Goal: Book appointment/travel/reservation

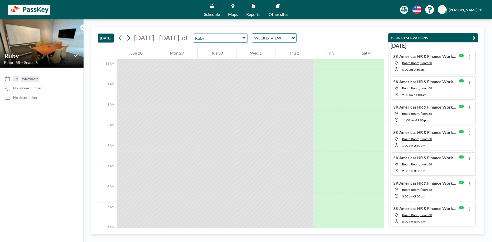
click at [246, 37] on div "[DATE] - [DATE] of Ruby WEEKLY VIEW Loading..." at bounding box center [206, 37] width 181 height 9
click at [243, 37] on icon at bounding box center [244, 37] width 3 height 5
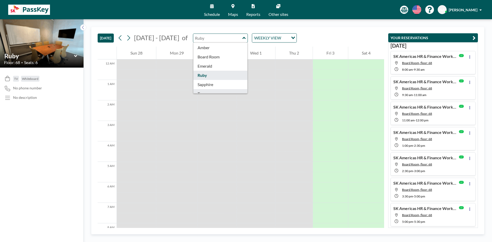
scroll to position [16, 0]
type input "Sapphire"
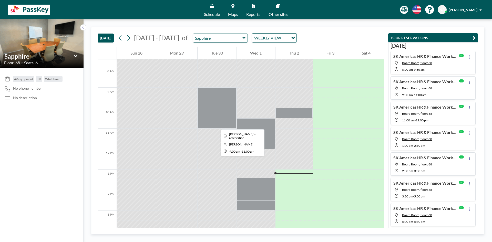
scroll to position [205, 0]
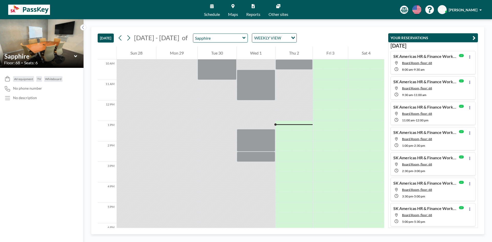
click at [284, 124] on div at bounding box center [294, 126] width 37 height 10
click at [285, 126] on div at bounding box center [294, 128] width 37 height 6
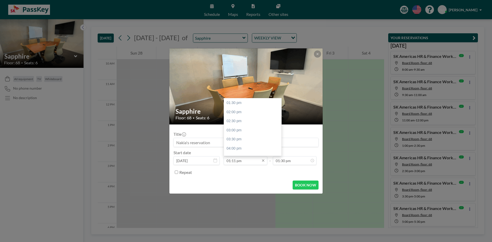
drag, startPoint x: 236, startPoint y: 163, endPoint x: 242, endPoint y: 163, distance: 5.9
click at [236, 162] on input "01:11 pm" at bounding box center [246, 160] width 44 height 9
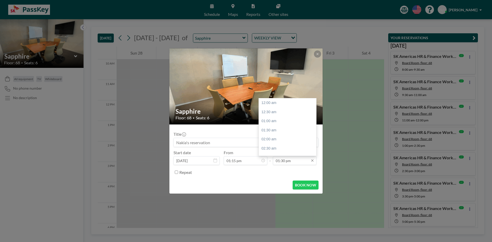
scroll to position [246, 0]
type input "01:15 pm"
click at [299, 162] on input "01:30 pm" at bounding box center [295, 160] width 44 height 9
click at [278, 121] on div "02:30 pm" at bounding box center [289, 121] width 60 height 9
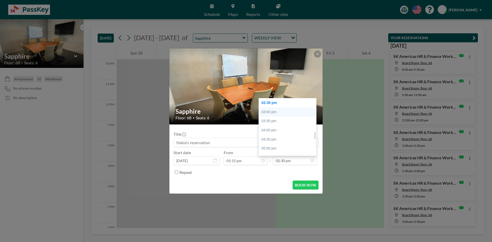
click at [282, 110] on div "03:00 pm" at bounding box center [289, 112] width 60 height 9
type input "03:00 pm"
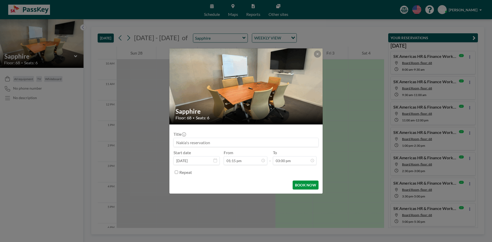
scroll to position [274, 0]
click at [303, 184] on button "BOOK NOW" at bounding box center [306, 185] width 26 height 9
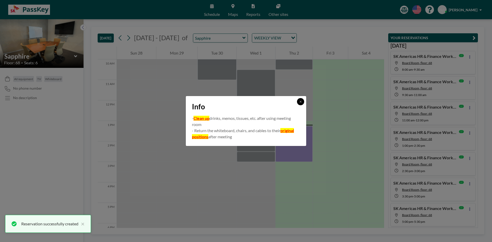
click at [299, 102] on button at bounding box center [300, 101] width 7 height 7
